Goal: Find specific page/section: Find specific page/section

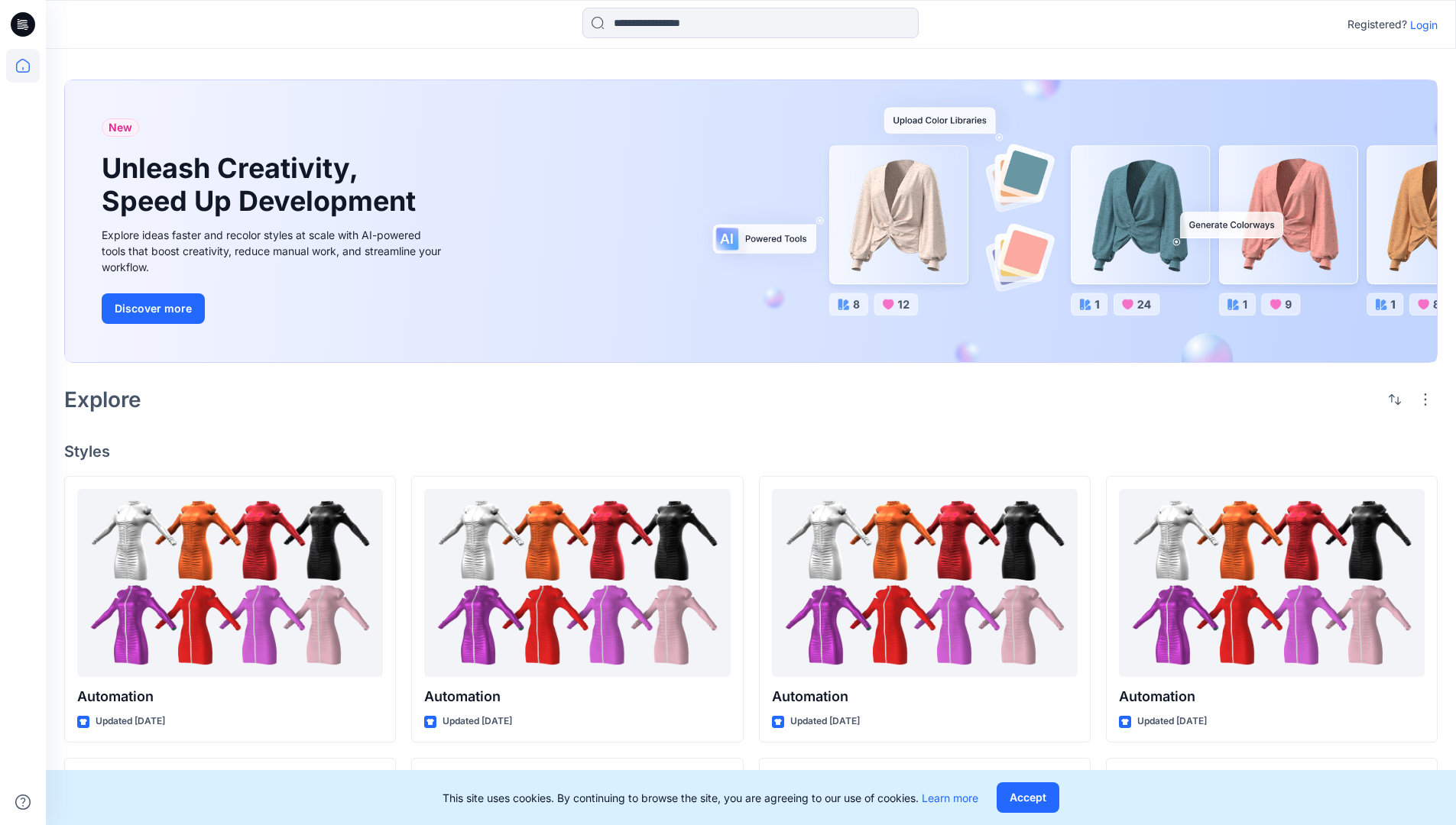
click at [1420, 25] on p "Login" at bounding box center [1423, 25] width 28 height 16
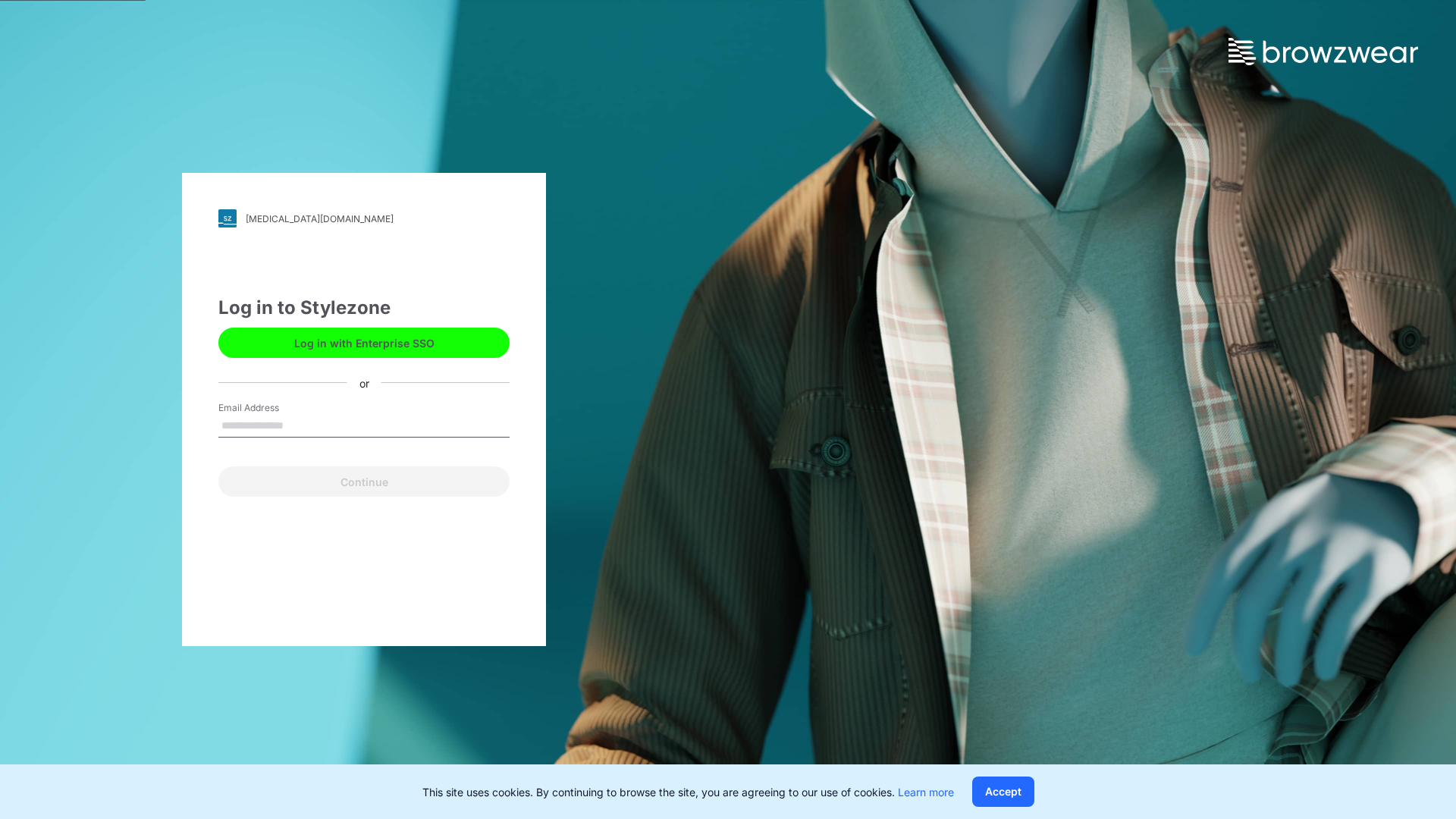
click at [299, 425] on input "Email Address" at bounding box center [364, 426] width 292 height 23
type input "**********"
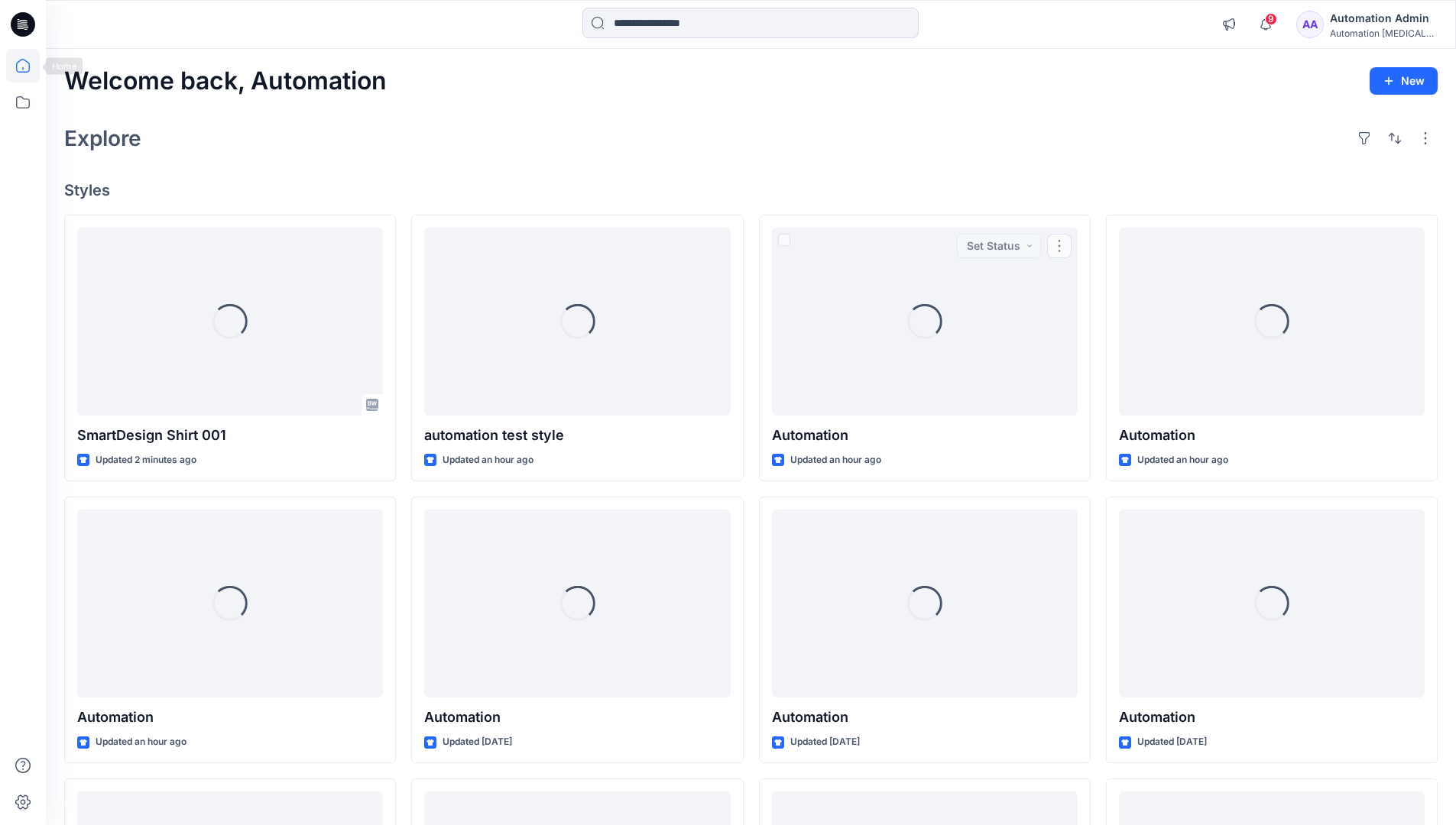
click at [29, 66] on icon at bounding box center [23, 66] width 14 height 14
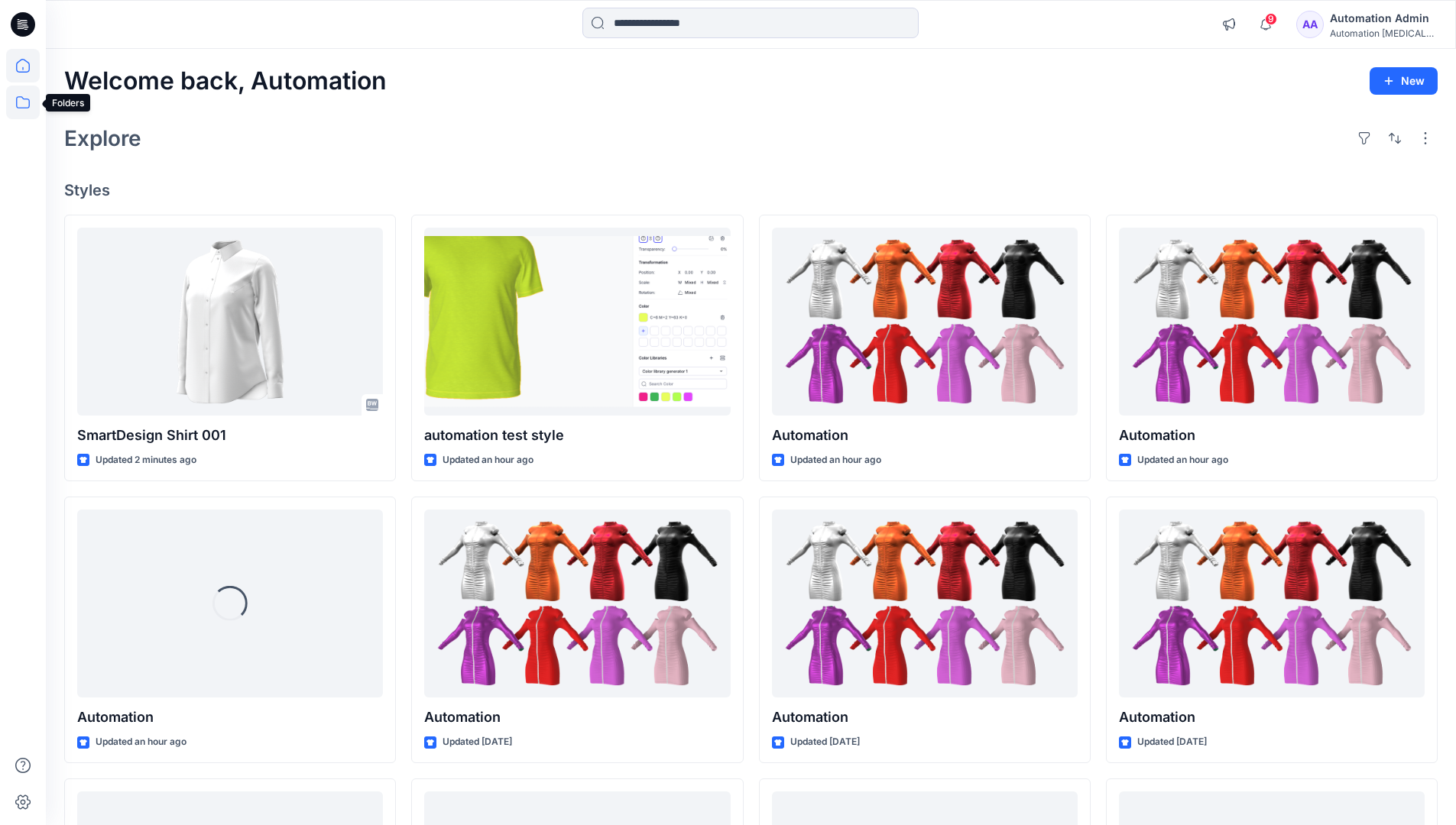
click at [21, 103] on icon at bounding box center [23, 103] width 34 height 34
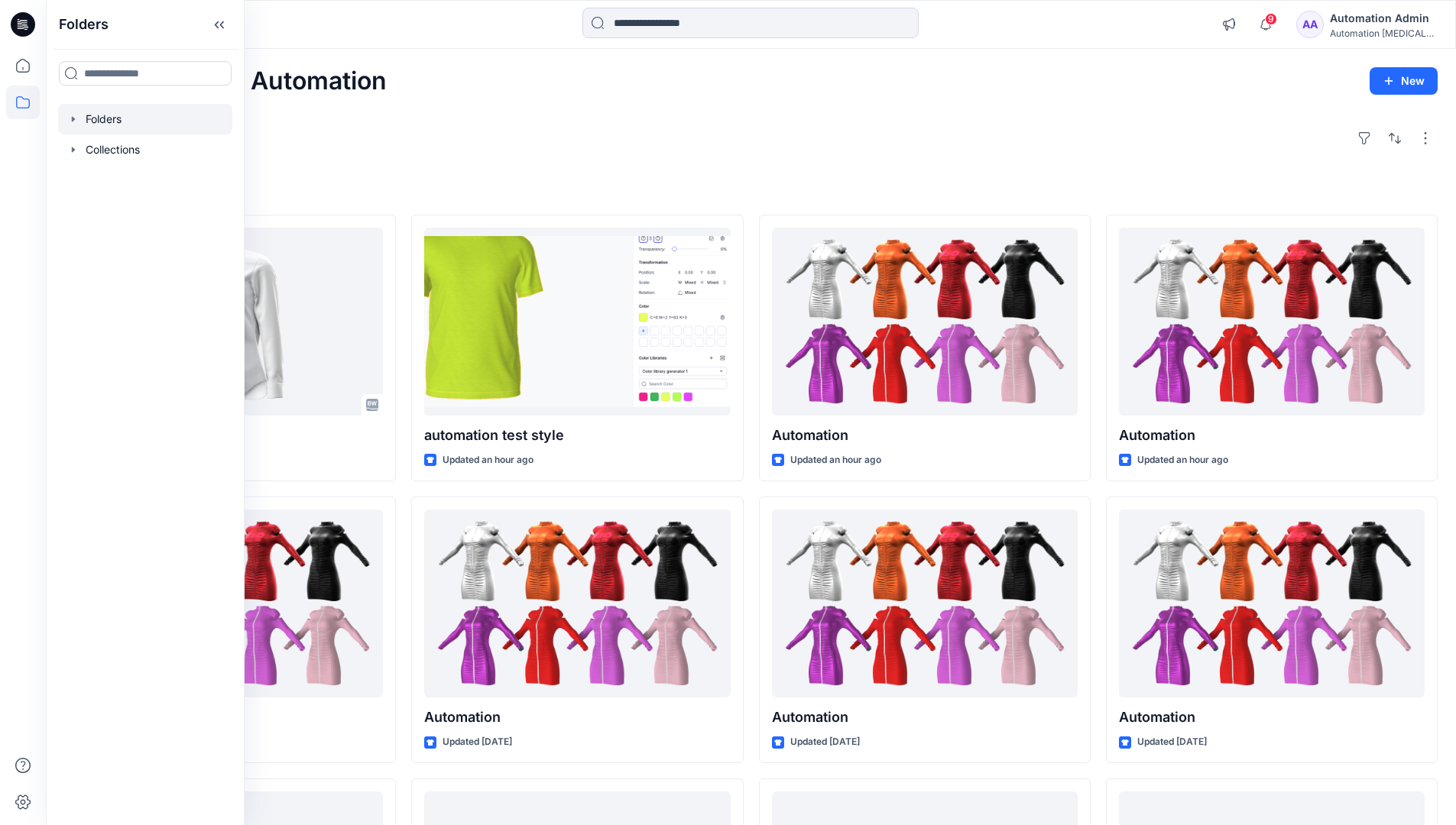
click at [108, 121] on div at bounding box center [145, 118] width 174 height 31
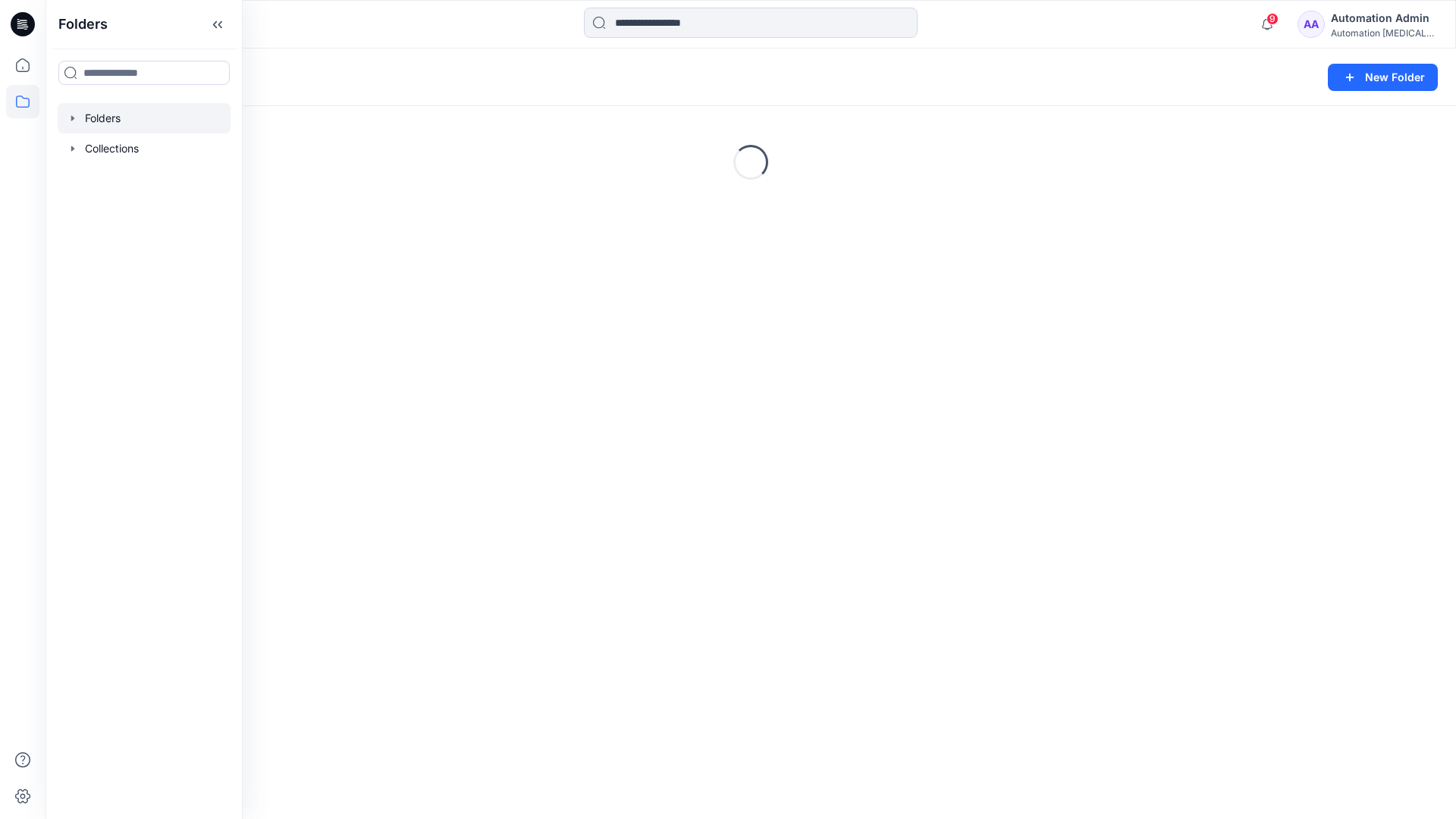
click at [597, 436] on div "Folders New Folder Loading..." at bounding box center [751, 433] width 1411 height 770
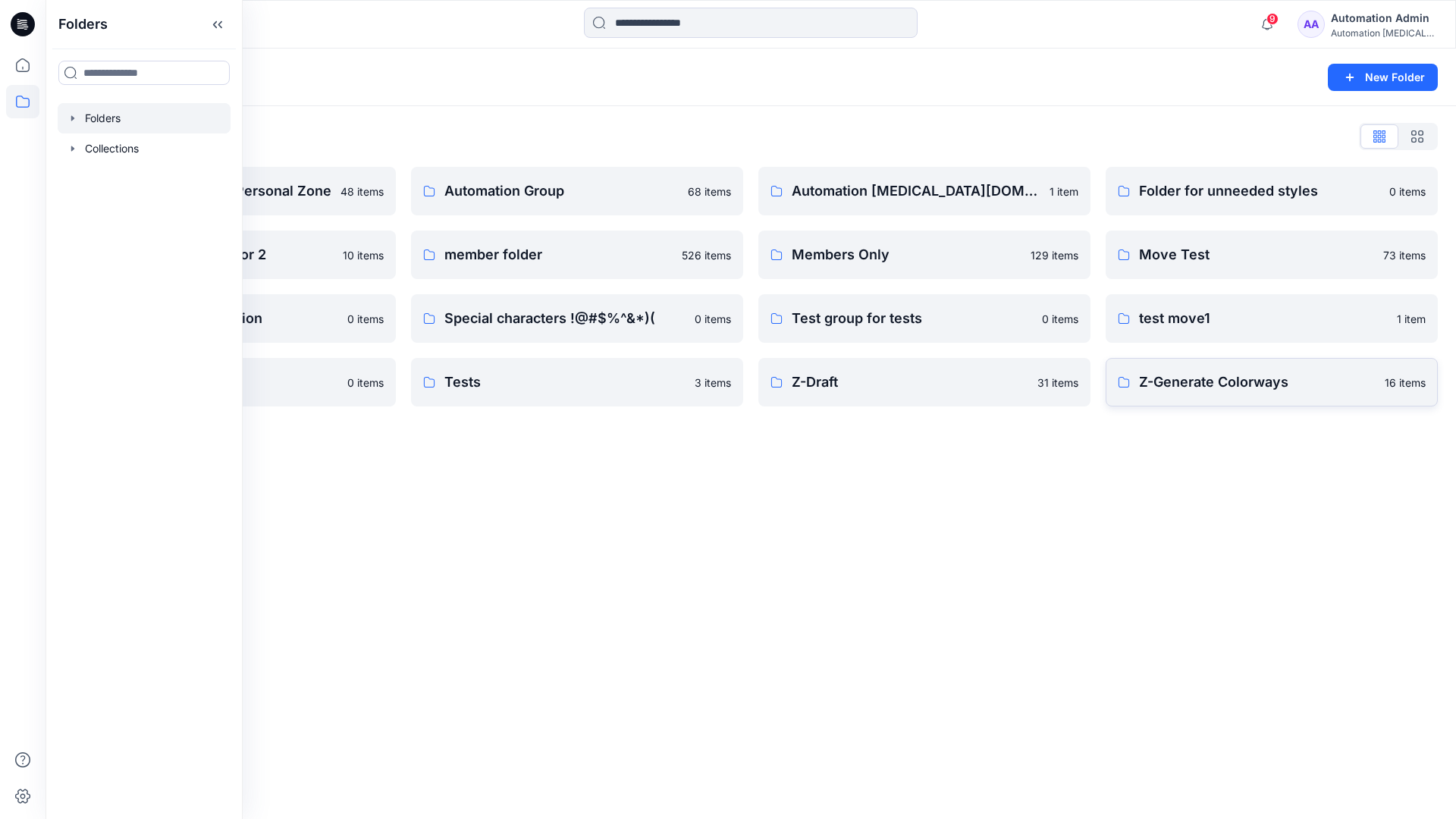
click at [1202, 390] on p "Z-Generate Colorways" at bounding box center [1257, 383] width 237 height 22
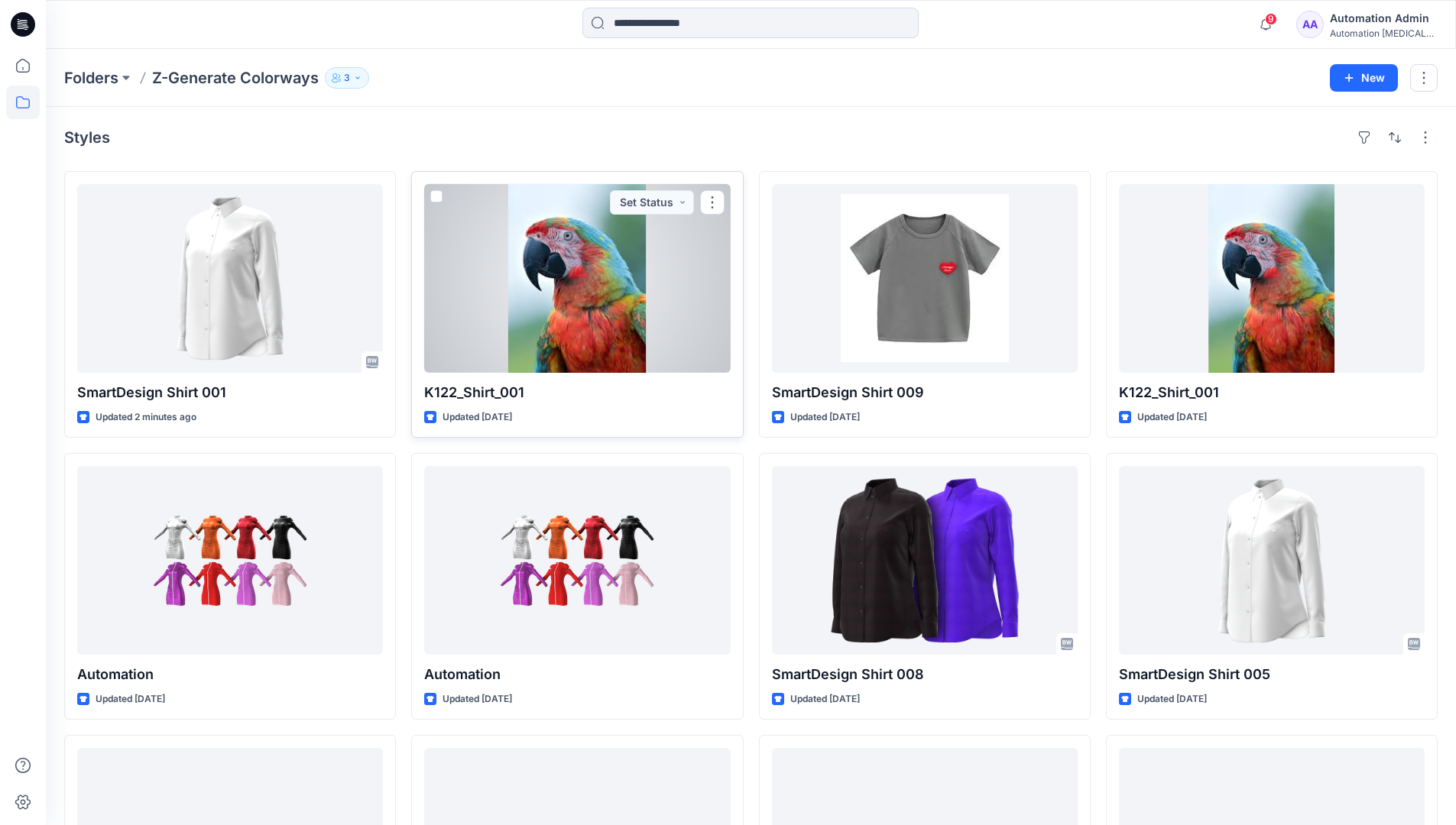
click at [437, 199] on span at bounding box center [436, 196] width 12 height 12
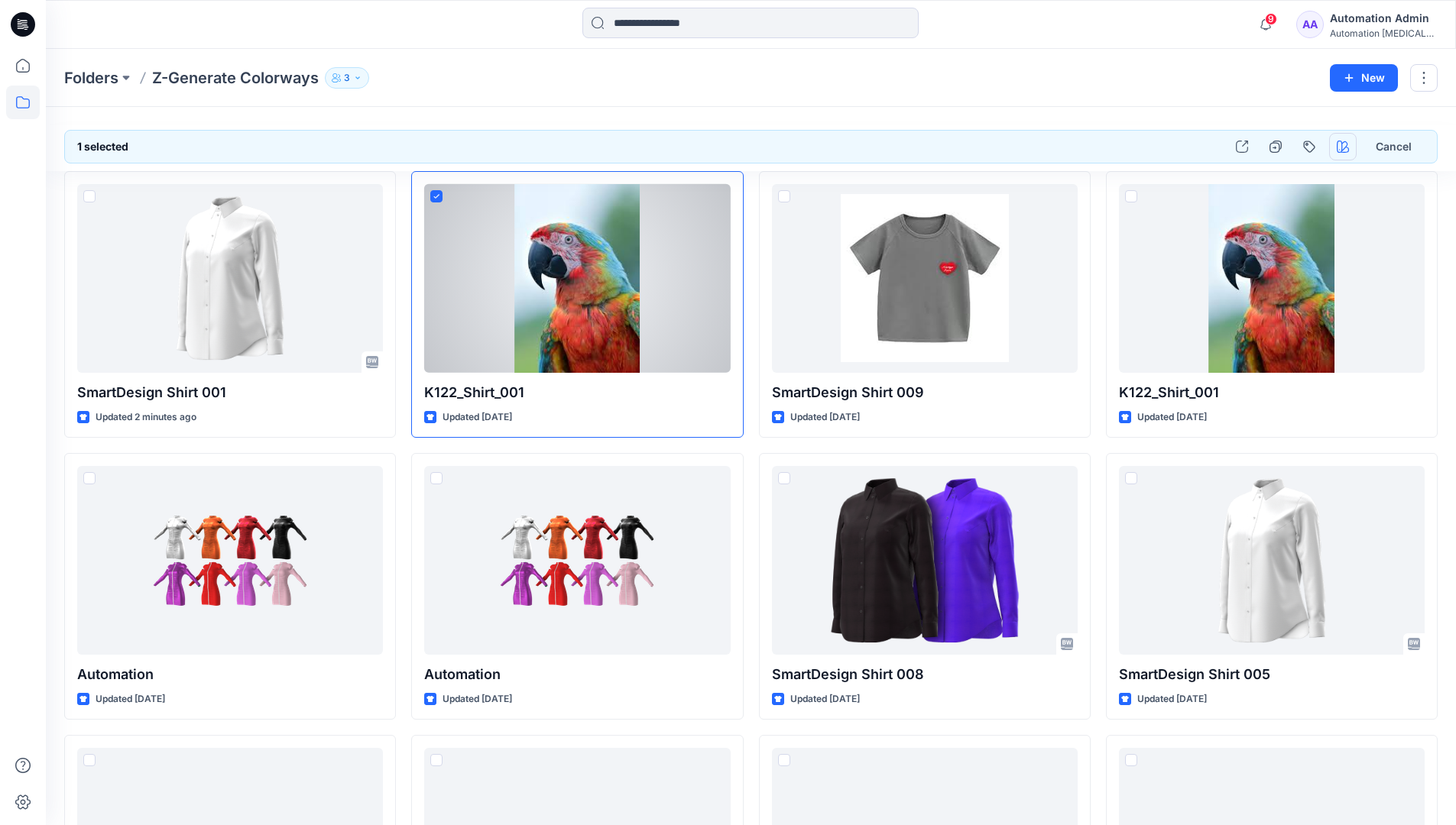
click at [1339, 148] on icon "button" at bounding box center [1343, 147] width 12 height 12
